Goal: Navigation & Orientation: Understand site structure

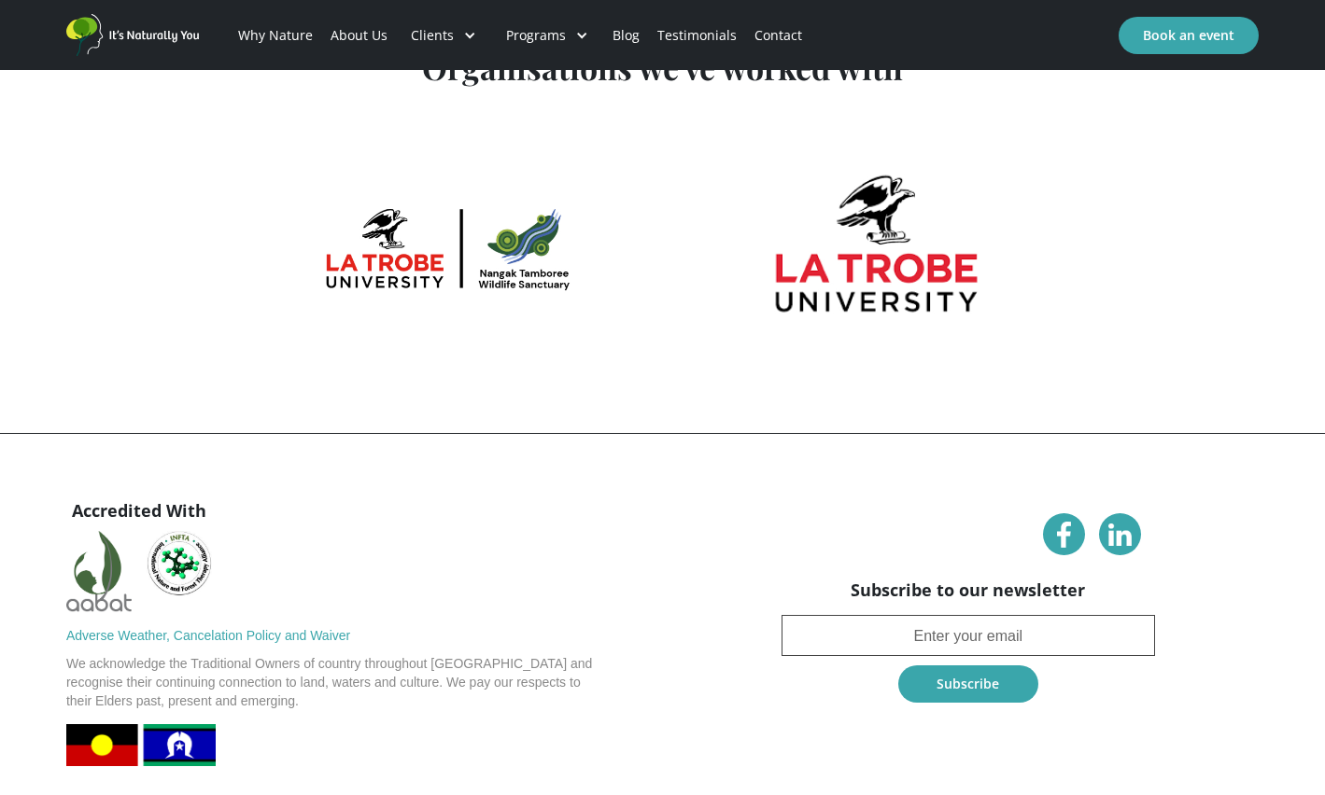
scroll to position [7475, 0]
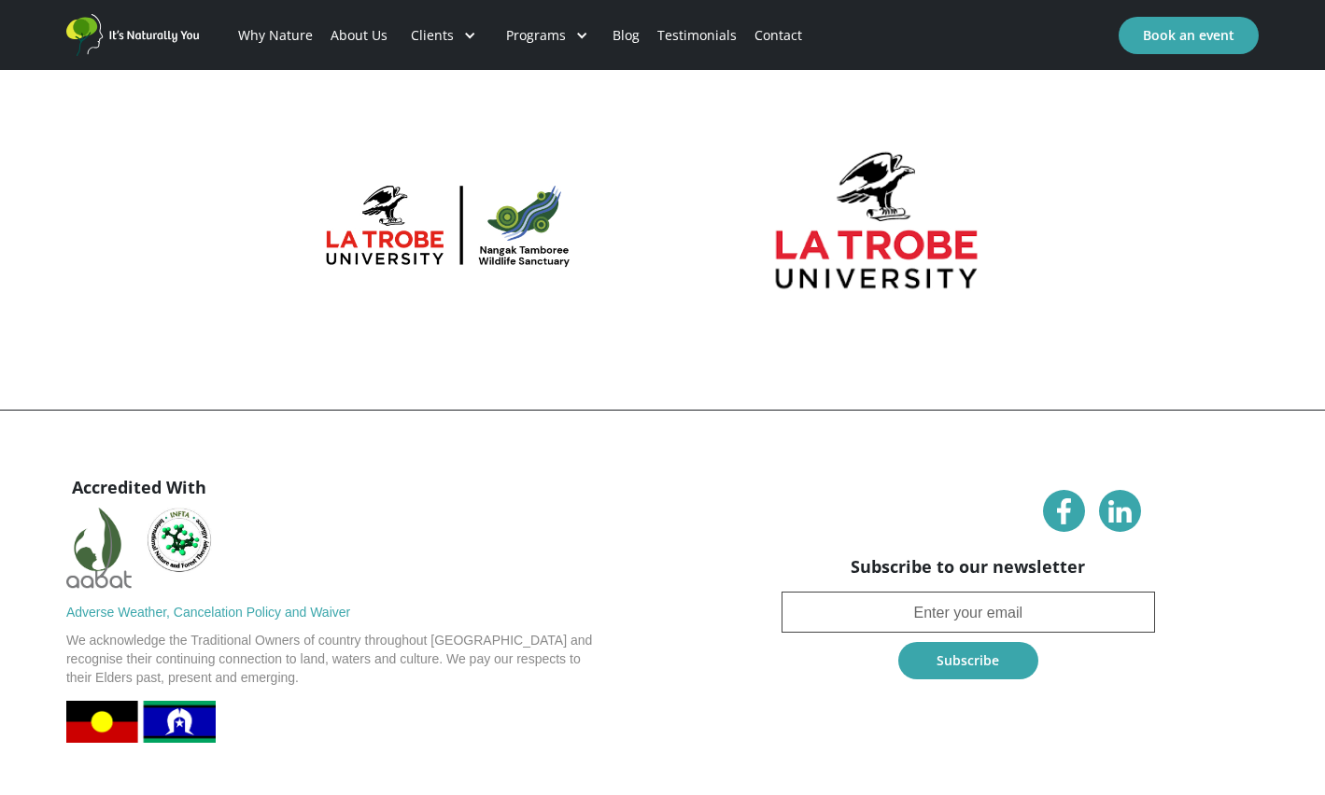
click at [749, 27] on link "Contact" at bounding box center [778, 35] width 65 height 63
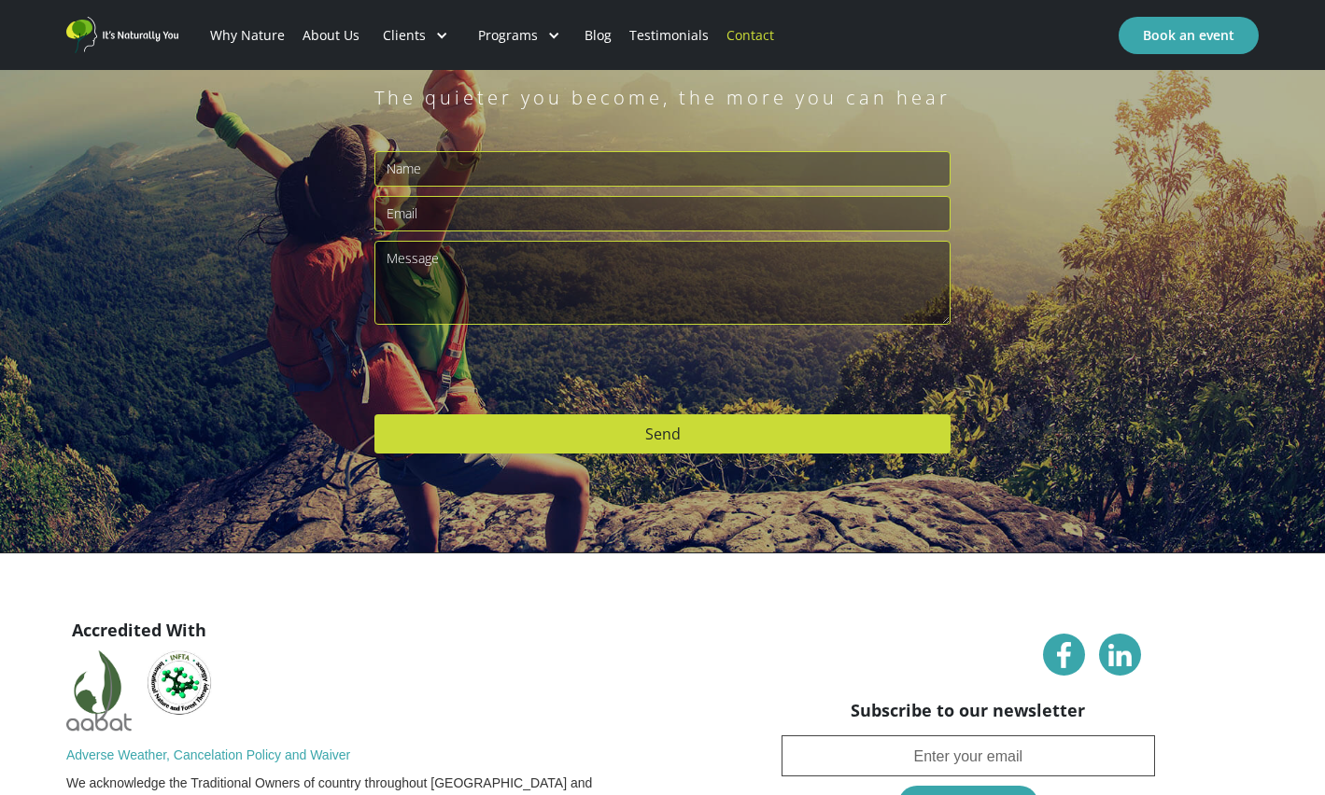
scroll to position [408, 0]
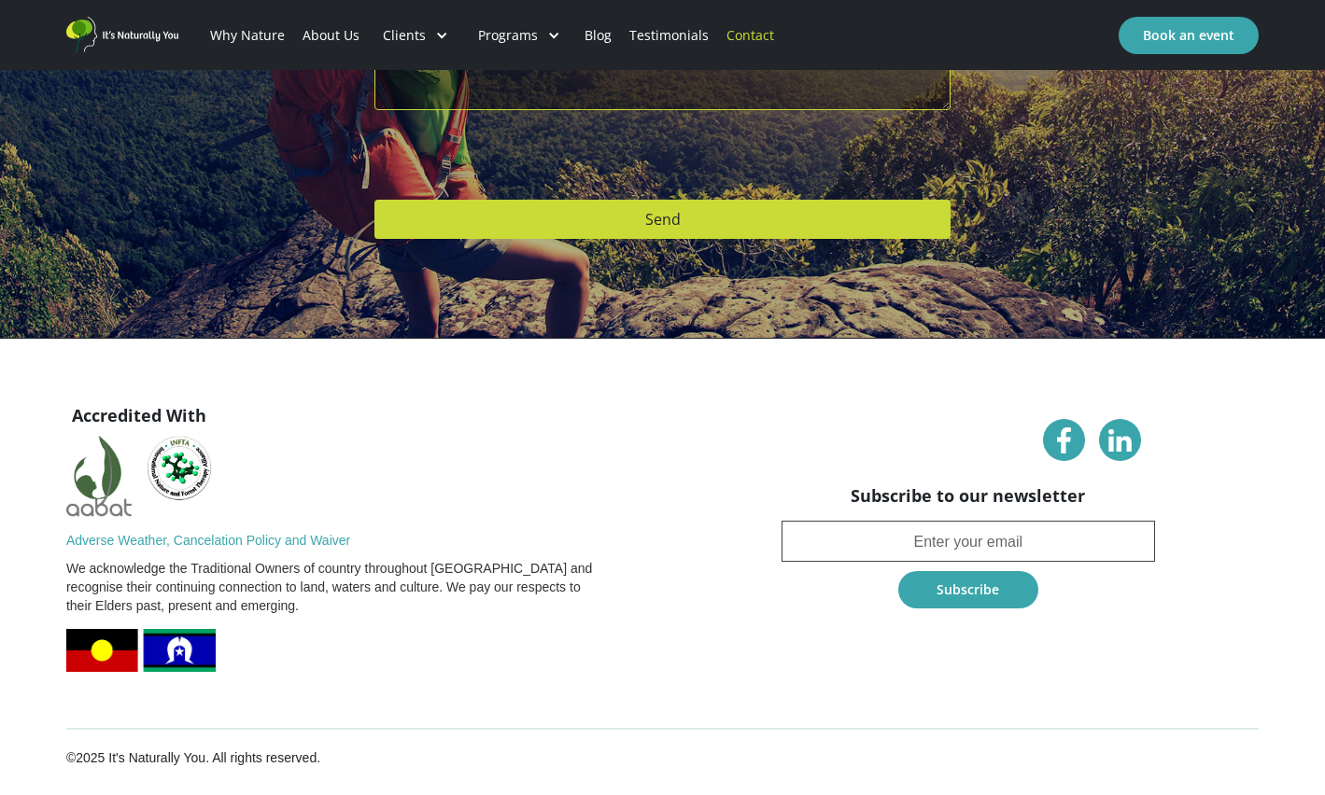
click at [316, 27] on link "About Us" at bounding box center [330, 35] width 75 height 63
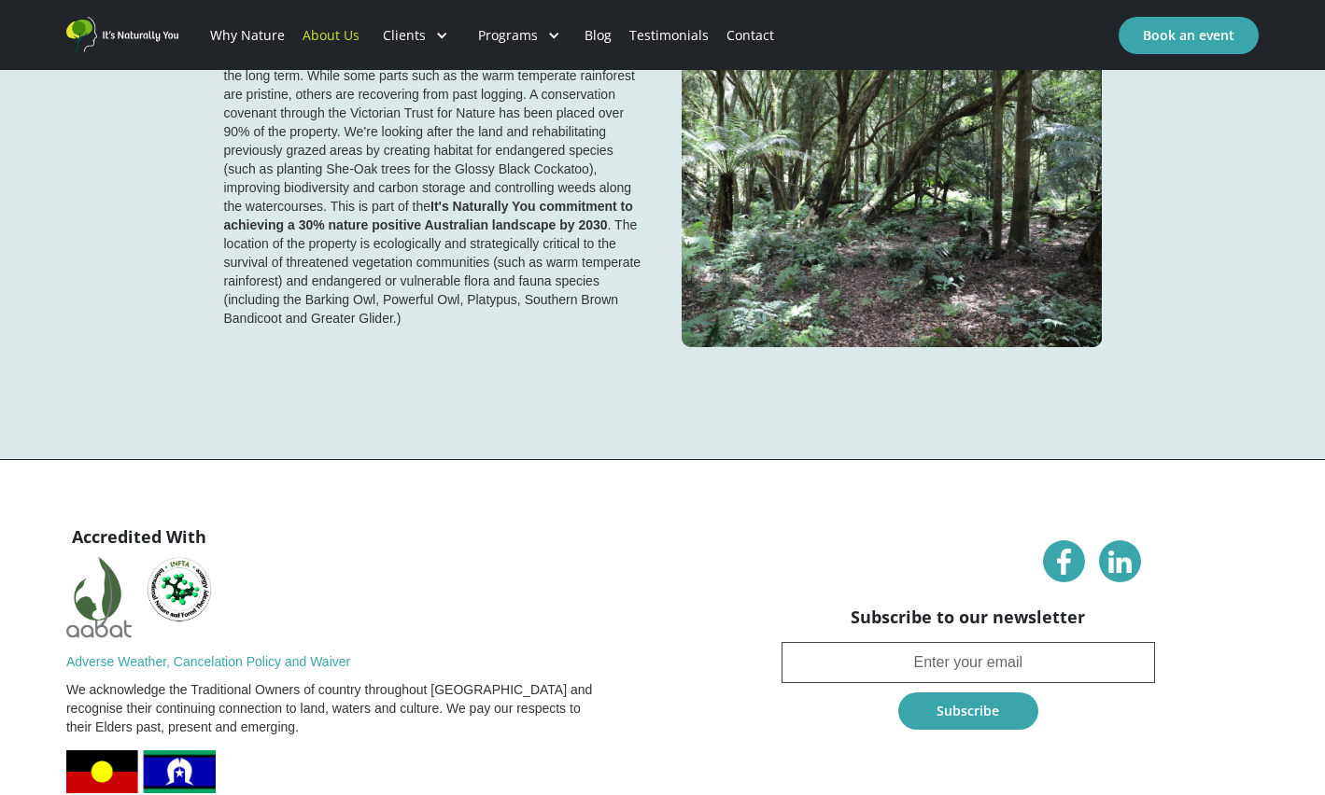
scroll to position [4560, 0]
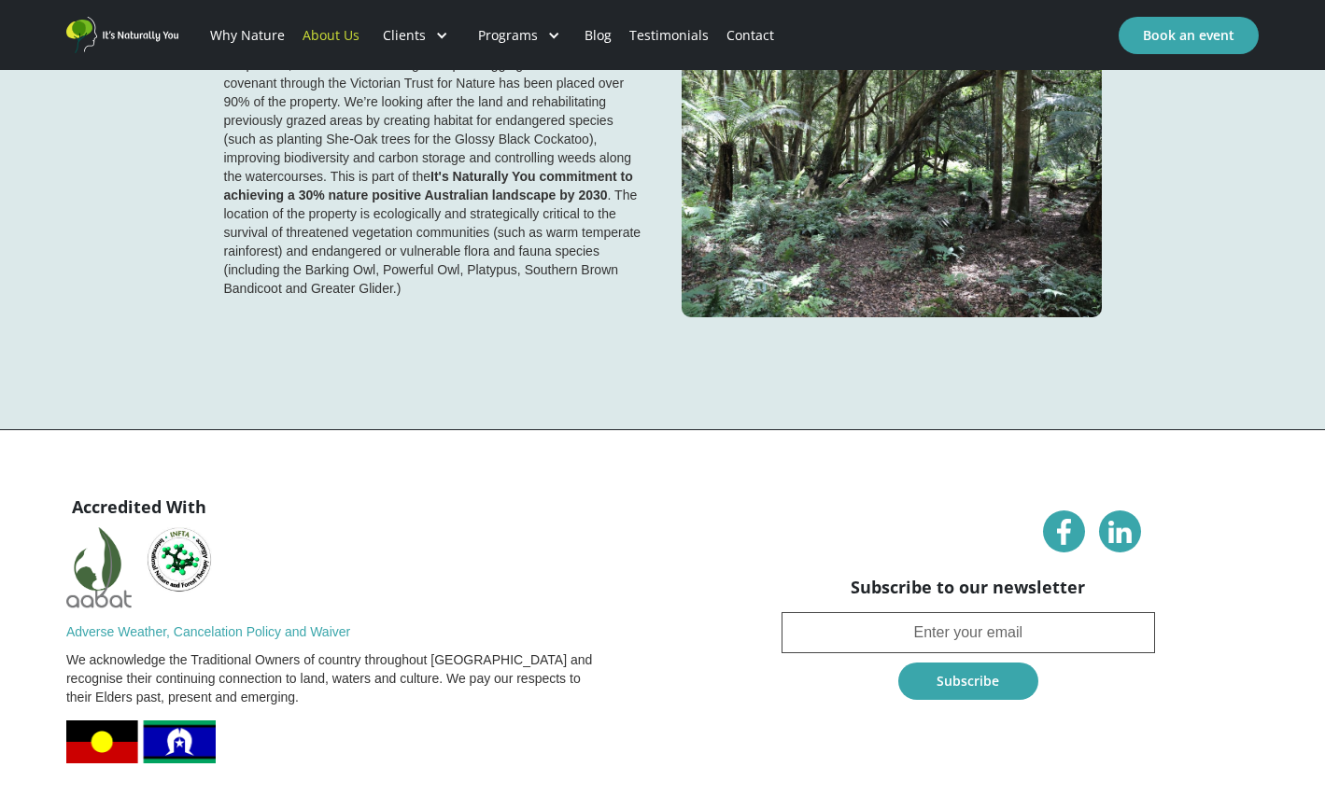
click at [1070, 511] on link at bounding box center [1064, 532] width 42 height 42
